Goal: Information Seeking & Learning: Find specific fact

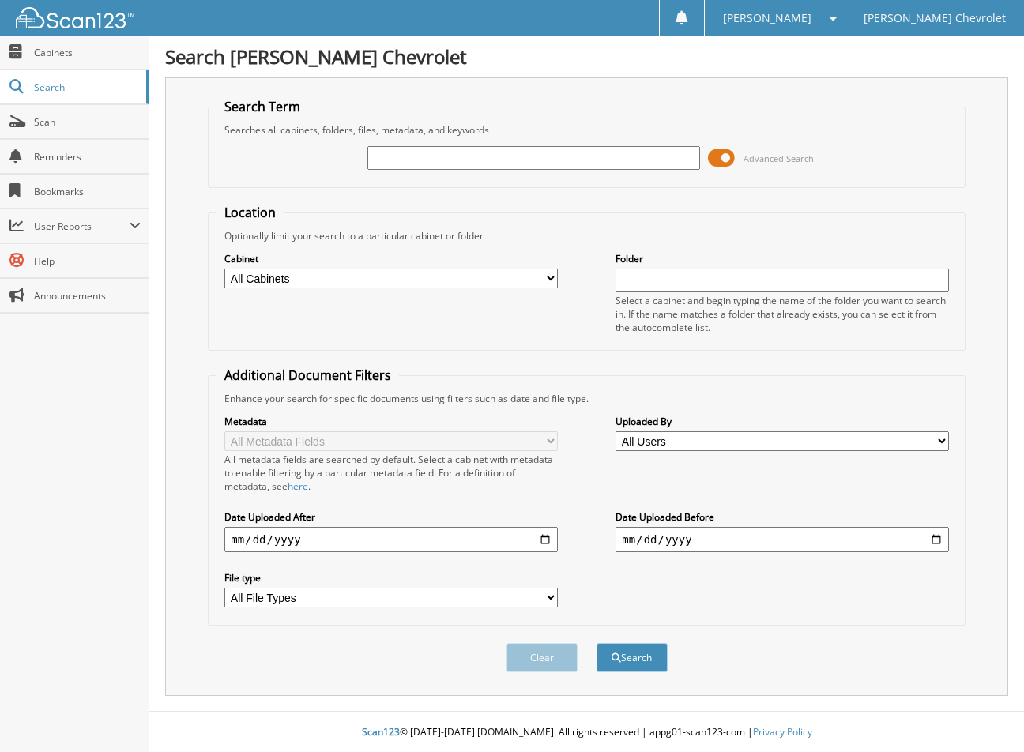
click at [423, 158] on input "text" at bounding box center [533, 158] width 333 height 24
type input "134651"
click at [596, 643] on button "Search" at bounding box center [631, 657] width 71 height 29
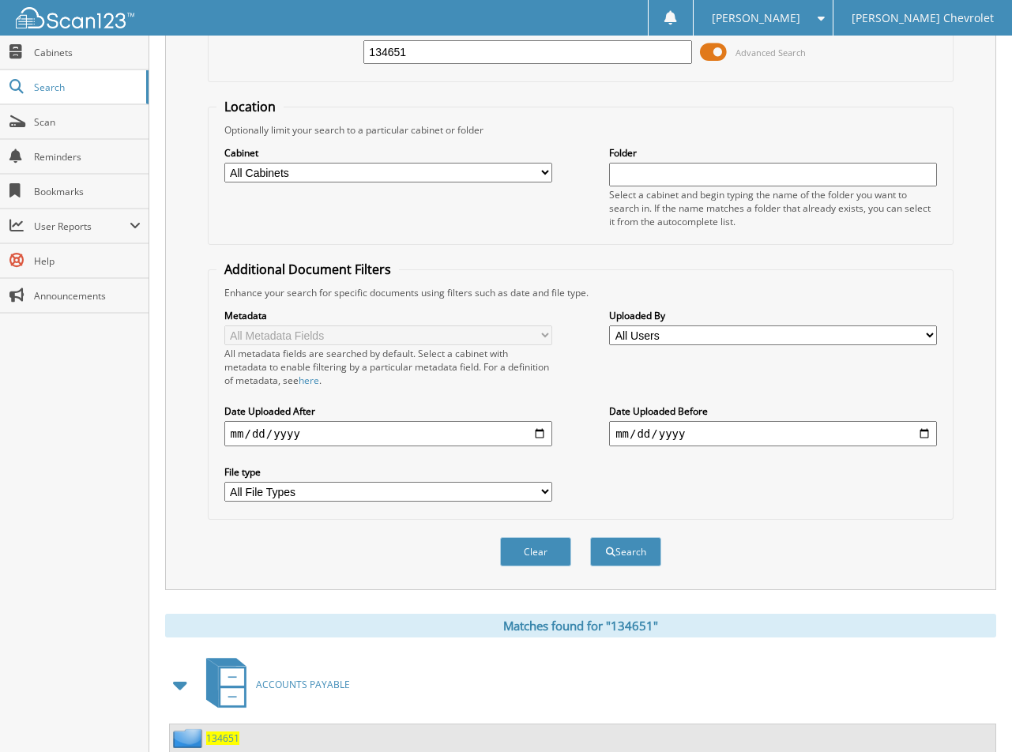
scroll to position [158, 0]
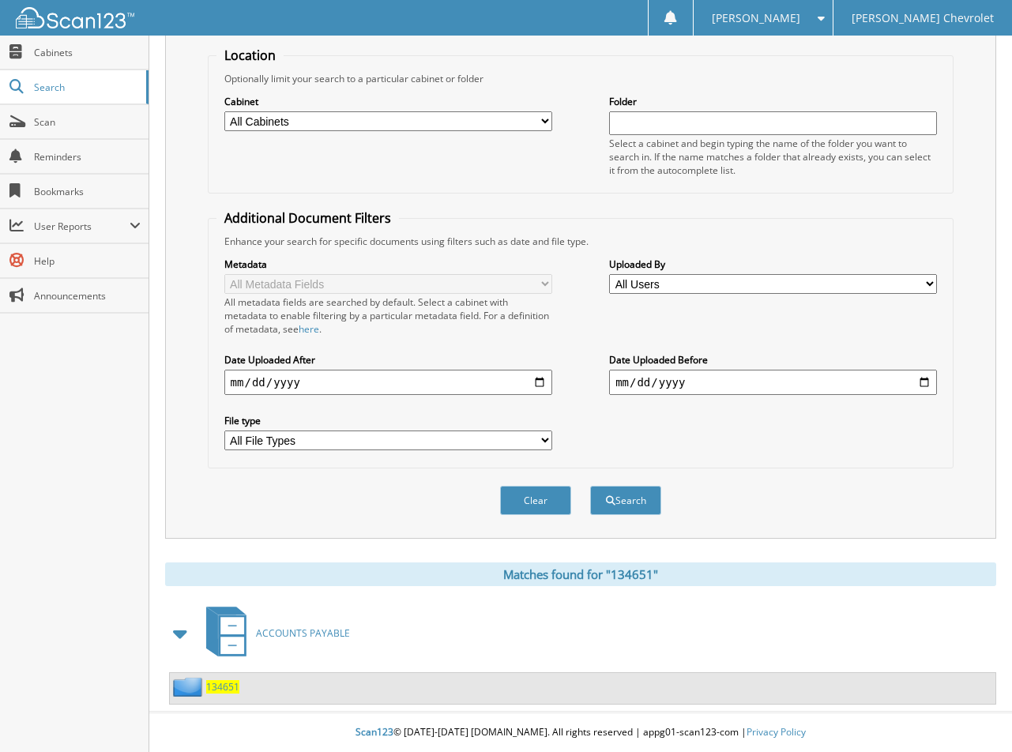
click at [224, 682] on span "134651" at bounding box center [222, 686] width 33 height 13
